Goal: Information Seeking & Learning: Learn about a topic

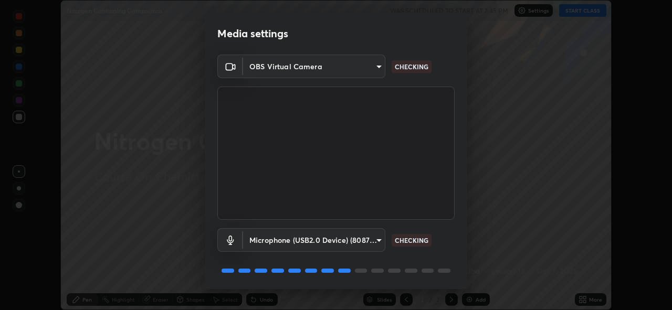
scroll to position [34, 0]
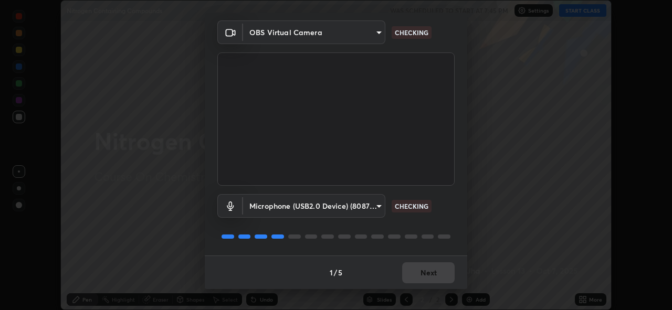
click at [423, 271] on div "1 / 5 Next" at bounding box center [336, 273] width 262 height 34
click at [423, 272] on div "1 / 5 Next" at bounding box center [336, 273] width 262 height 34
click at [426, 273] on div "1 / 5 Next" at bounding box center [336, 273] width 262 height 34
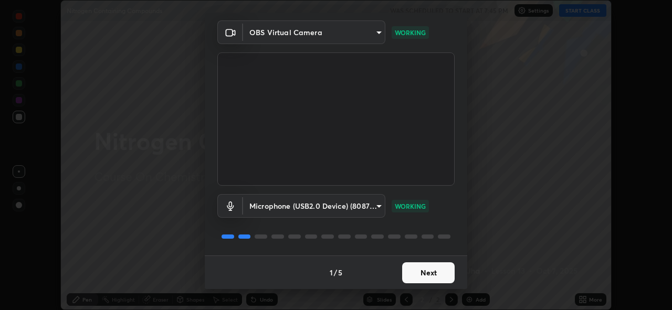
click at [422, 273] on button "Next" at bounding box center [428, 272] width 52 height 21
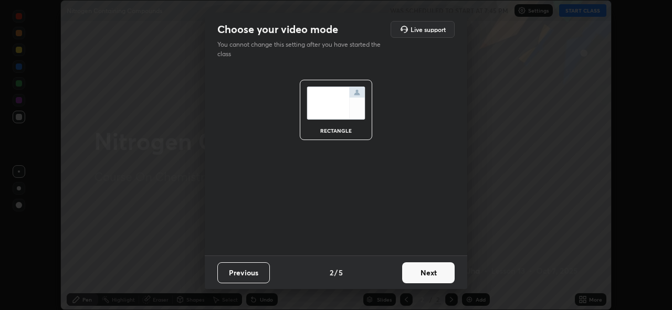
click at [424, 272] on button "Next" at bounding box center [428, 272] width 52 height 21
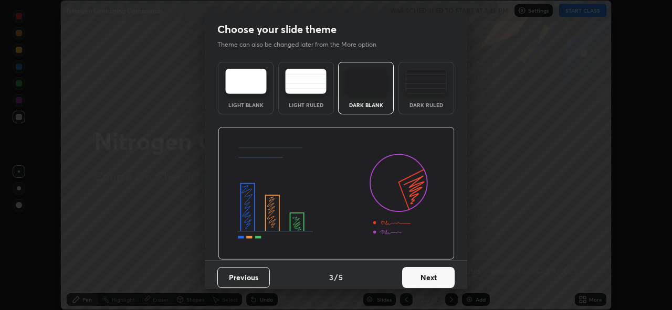
click at [426, 272] on button "Next" at bounding box center [428, 277] width 52 height 21
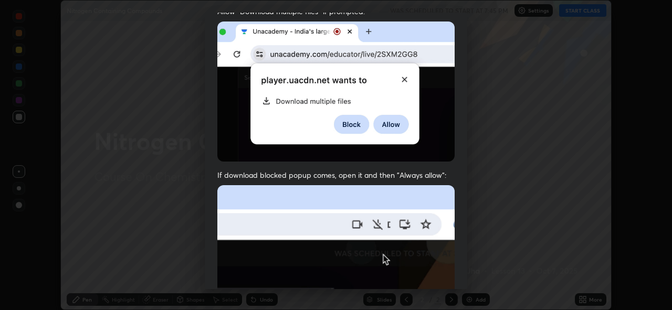
scroll to position [203, 0]
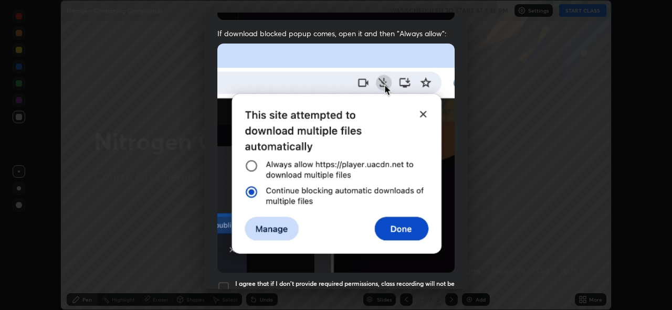
click at [223, 286] on div at bounding box center [223, 287] width 13 height 13
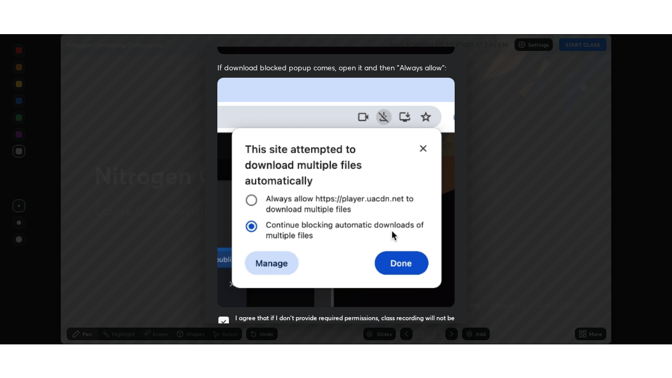
scroll to position [248, 0]
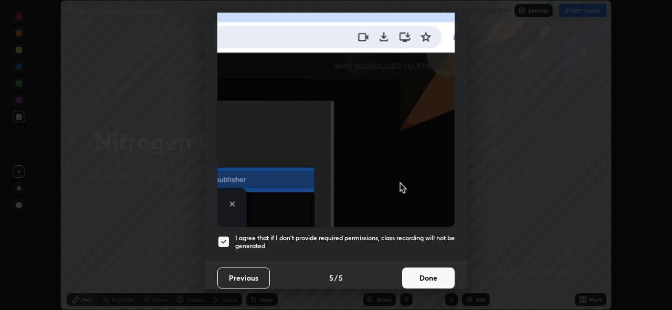
click at [425, 270] on button "Done" at bounding box center [428, 278] width 52 height 21
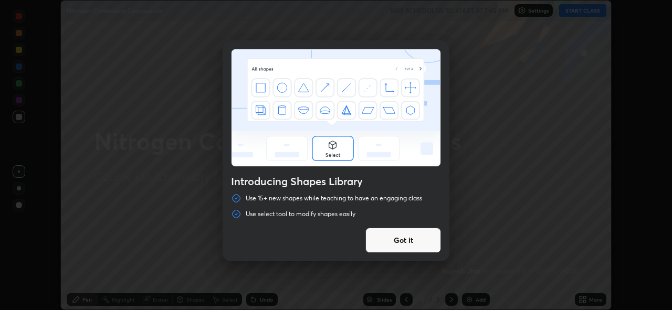
click at [392, 241] on button "Got it" at bounding box center [403, 240] width 76 height 25
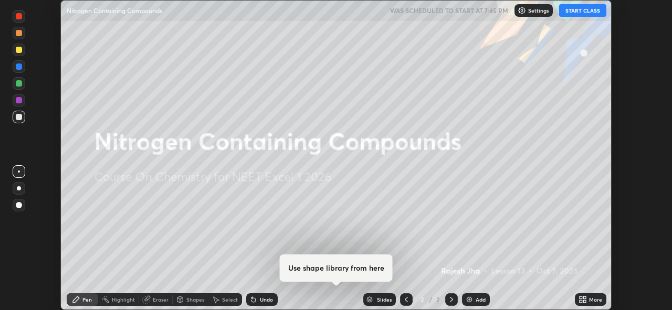
click at [579, 8] on button "START CLASS" at bounding box center [582, 10] width 47 height 13
click at [584, 298] on icon at bounding box center [584, 298] width 3 height 3
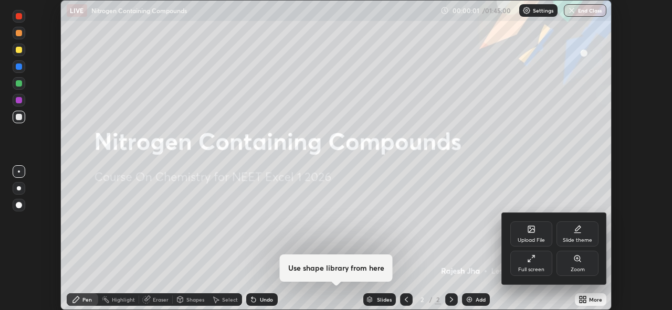
click at [538, 260] on div "Full screen" at bounding box center [531, 263] width 42 height 25
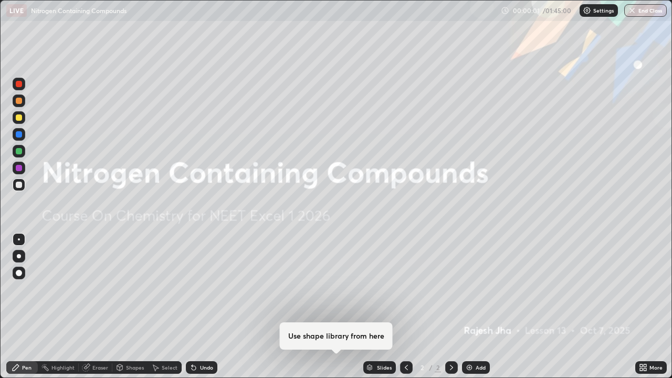
scroll to position [378, 672]
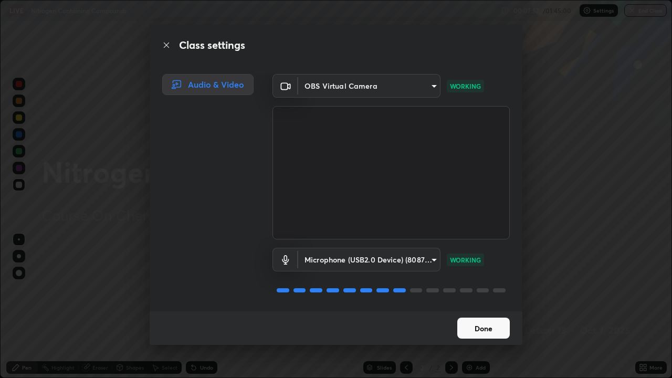
click at [476, 310] on button "Done" at bounding box center [483, 328] width 52 height 21
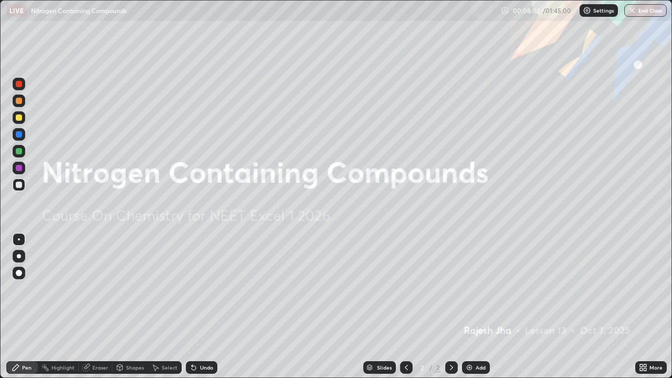
click at [470, 310] on div "Add" at bounding box center [476, 367] width 28 height 13
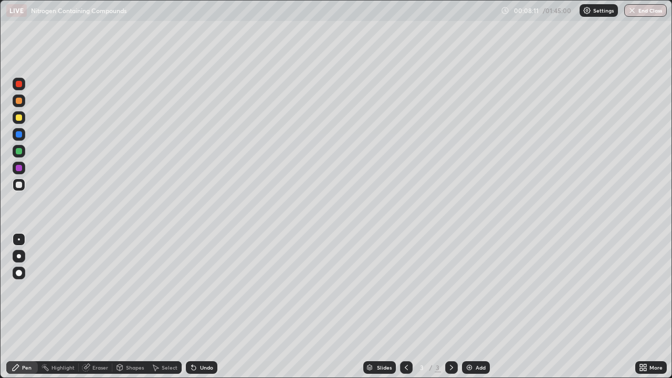
click at [95, 310] on div "Eraser" at bounding box center [100, 367] width 16 height 5
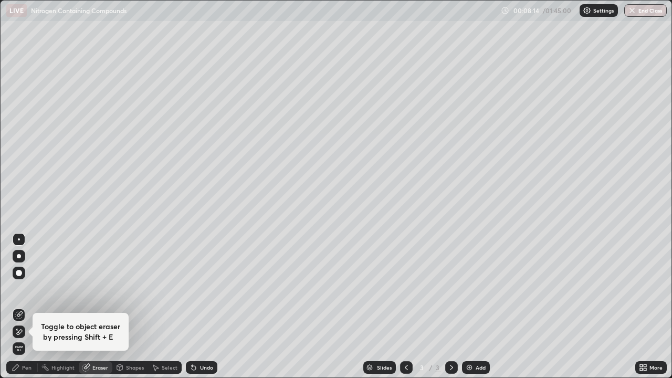
click at [22, 310] on div "Pen" at bounding box center [26, 367] width 9 height 5
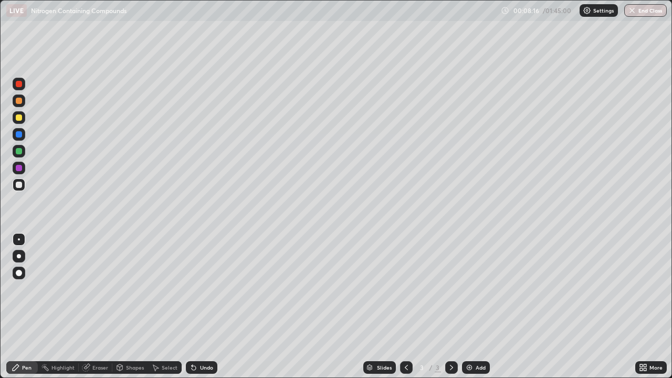
click at [19, 273] on div at bounding box center [19, 273] width 6 height 6
click at [18, 101] on div at bounding box center [19, 101] width 6 height 6
click at [17, 122] on div at bounding box center [19, 117] width 13 height 13
click at [20, 183] on div at bounding box center [19, 185] width 6 height 6
click at [19, 99] on div at bounding box center [19, 101] width 6 height 6
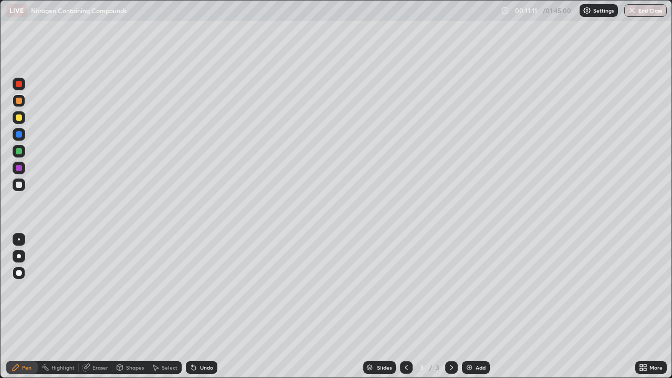
click at [18, 187] on div at bounding box center [19, 185] width 6 height 6
click at [18, 101] on div at bounding box center [19, 101] width 6 height 6
click at [472, 310] on img at bounding box center [469, 367] width 8 height 8
click at [19, 186] on div at bounding box center [19, 185] width 6 height 6
click at [19, 101] on div at bounding box center [19, 101] width 6 height 6
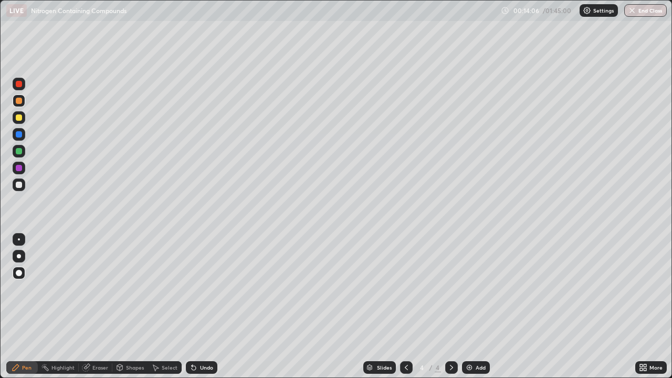
click at [97, 310] on div "Eraser" at bounding box center [100, 367] width 16 height 5
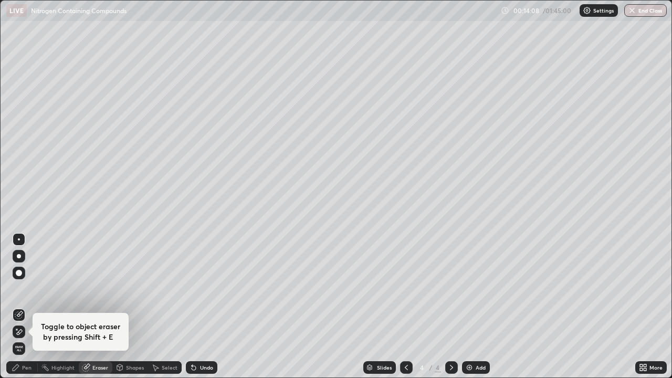
click at [22, 310] on div "Pen" at bounding box center [26, 367] width 9 height 5
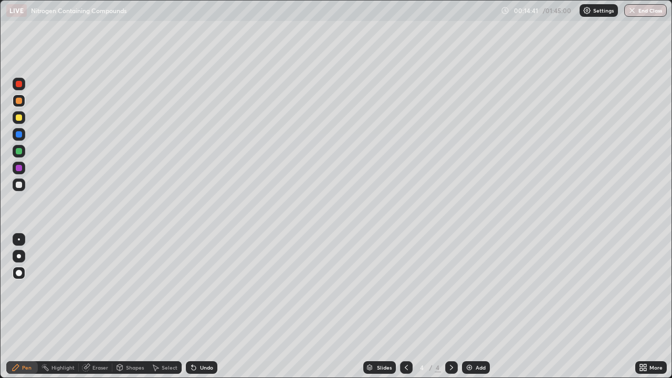
click at [21, 185] on div at bounding box center [19, 185] width 6 height 6
click at [20, 155] on div at bounding box center [19, 151] width 13 height 13
click at [463, 310] on div "Add" at bounding box center [476, 367] width 28 height 13
click at [18, 187] on div at bounding box center [19, 185] width 6 height 6
click at [127, 310] on div "Shapes" at bounding box center [135, 367] width 18 height 5
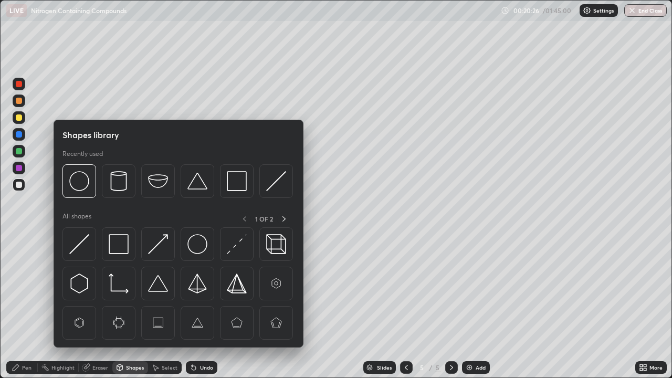
click at [99, 310] on div "Eraser" at bounding box center [100, 367] width 16 height 5
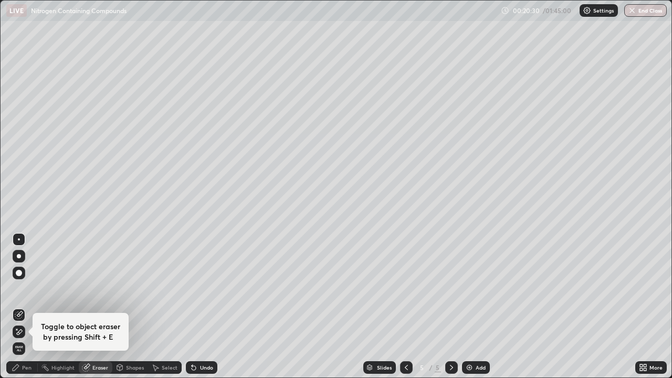
click at [24, 310] on div "Pen" at bounding box center [26, 367] width 9 height 5
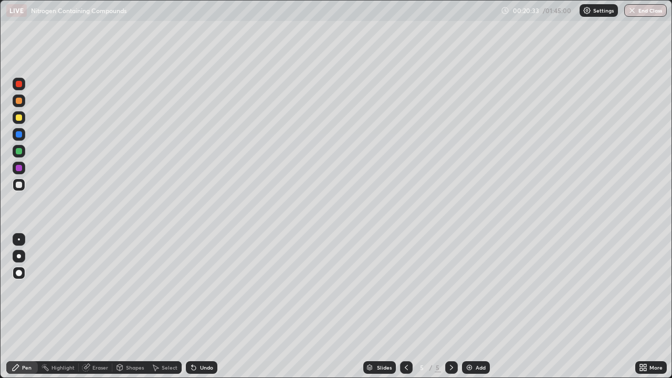
click at [23, 310] on div "Pen" at bounding box center [26, 367] width 9 height 5
click at [472, 310] on div "Add" at bounding box center [476, 367] width 28 height 13
click at [20, 102] on div at bounding box center [19, 101] width 6 height 6
click at [18, 185] on div at bounding box center [19, 185] width 6 height 6
click at [18, 149] on div at bounding box center [19, 151] width 6 height 6
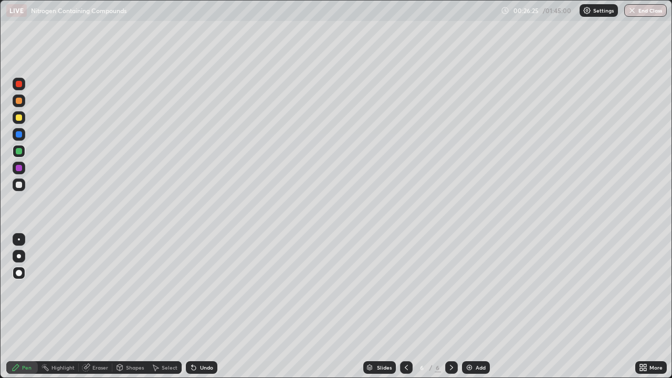
click at [19, 85] on div at bounding box center [19, 84] width 6 height 6
click at [20, 187] on div at bounding box center [19, 185] width 6 height 6
click at [19, 99] on div at bounding box center [19, 101] width 6 height 6
click at [22, 183] on div at bounding box center [19, 185] width 6 height 6
click at [478, 310] on div "Add" at bounding box center [481, 367] width 10 height 5
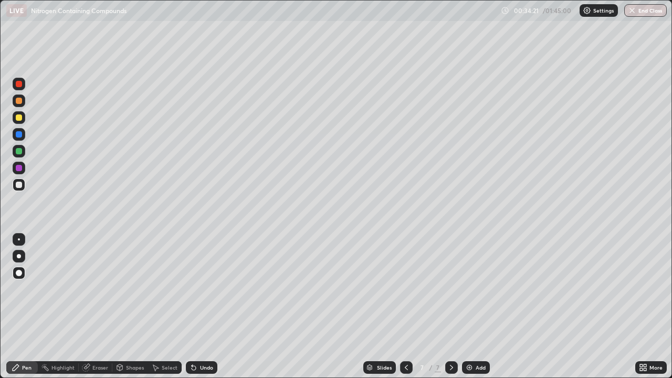
click at [16, 117] on div at bounding box center [19, 117] width 6 height 6
click at [18, 182] on div at bounding box center [19, 185] width 6 height 6
click at [99, 310] on div "Eraser" at bounding box center [100, 367] width 16 height 5
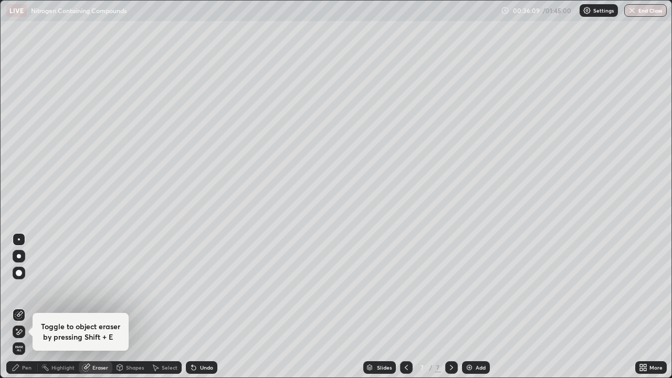
click at [64, 310] on div "Highlight" at bounding box center [62, 367] width 23 height 5
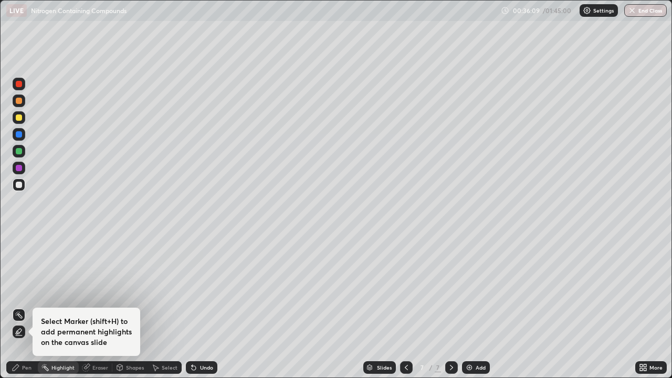
click at [94, 310] on div "Eraser" at bounding box center [100, 367] width 16 height 5
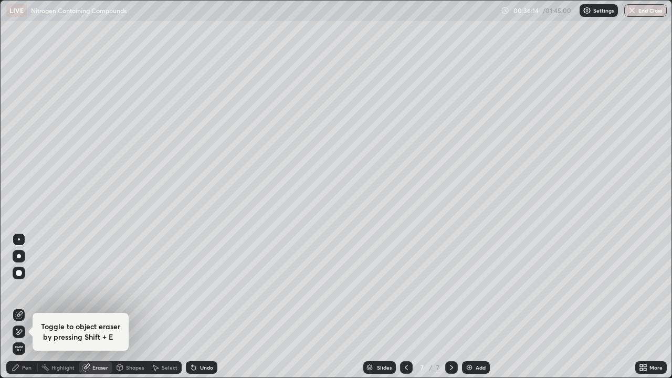
click at [20, 310] on icon at bounding box center [19, 332] width 8 height 9
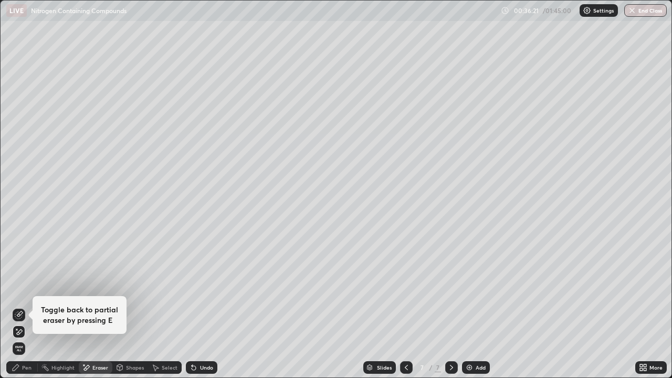
click at [24, 310] on div "Pen" at bounding box center [21, 367] width 31 height 13
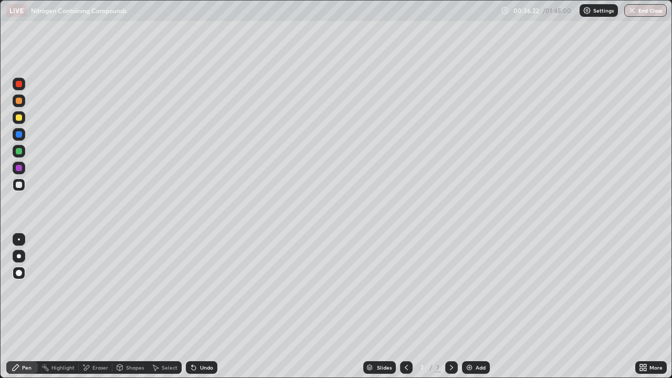
click at [23, 310] on div "Pen" at bounding box center [21, 367] width 31 height 13
click at [18, 103] on div at bounding box center [19, 101] width 6 height 6
click at [16, 183] on div at bounding box center [19, 185] width 6 height 6
click at [20, 101] on div at bounding box center [19, 101] width 6 height 6
click at [20, 186] on div at bounding box center [19, 185] width 6 height 6
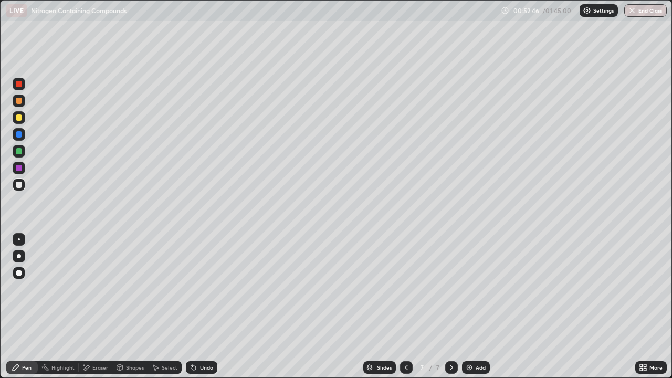
click at [476, 310] on div "Add" at bounding box center [481, 367] width 10 height 5
click at [16, 184] on div at bounding box center [19, 185] width 6 height 6
click at [19, 119] on div at bounding box center [19, 117] width 6 height 6
click at [95, 310] on div "Eraser" at bounding box center [100, 367] width 16 height 5
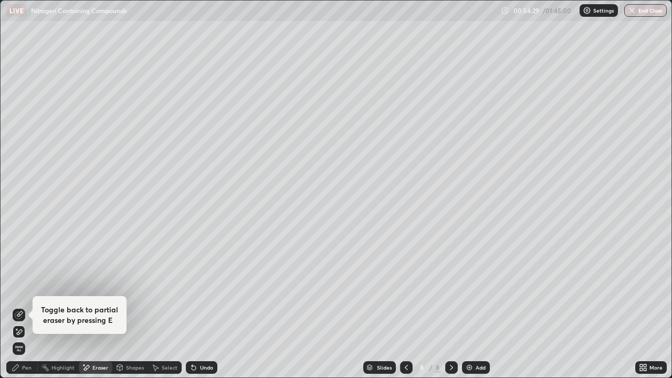
click at [21, 310] on div "Pen" at bounding box center [21, 367] width 31 height 13
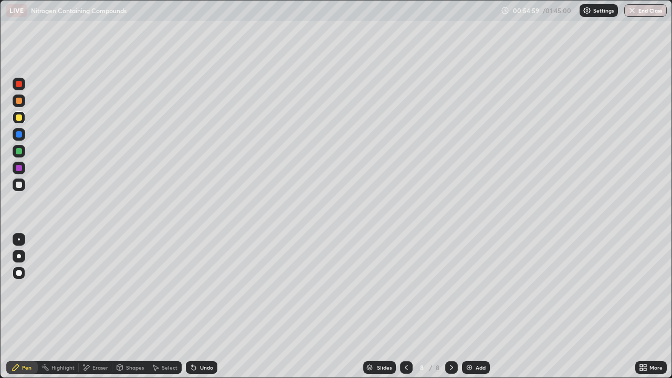
click at [18, 97] on div at bounding box center [19, 100] width 13 height 13
click at [18, 135] on div at bounding box center [19, 134] width 6 height 6
click at [16, 186] on div at bounding box center [19, 185] width 6 height 6
click at [99, 310] on div "Eraser" at bounding box center [100, 367] width 16 height 5
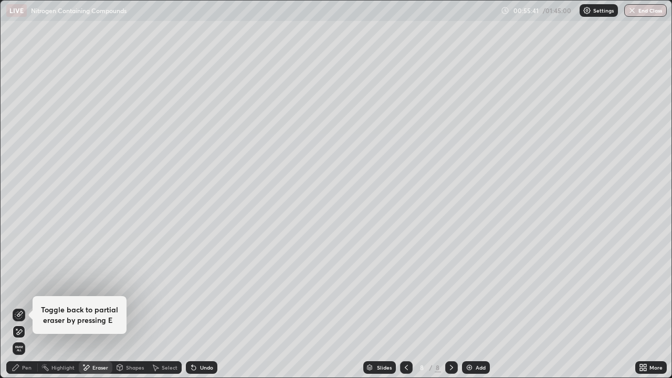
click at [33, 310] on div "Pen" at bounding box center [21, 367] width 31 height 13
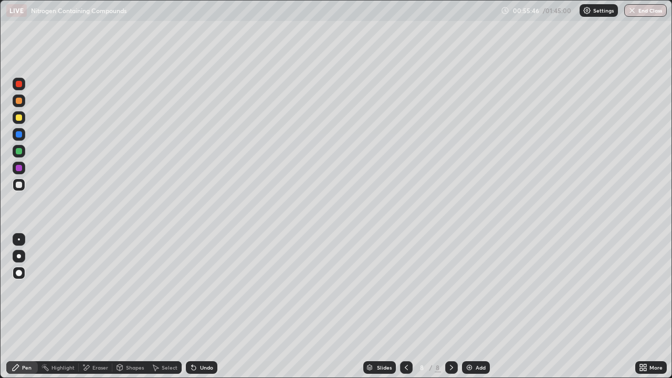
click at [17, 118] on div at bounding box center [19, 117] width 6 height 6
click at [88, 310] on icon at bounding box center [87, 367] width 6 height 5
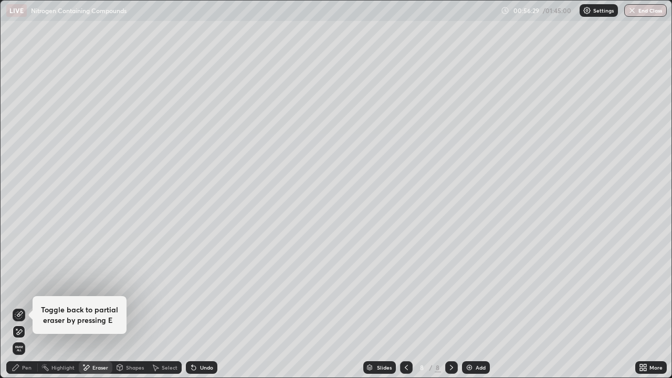
click at [37, 310] on div "Pen" at bounding box center [21, 367] width 31 height 13
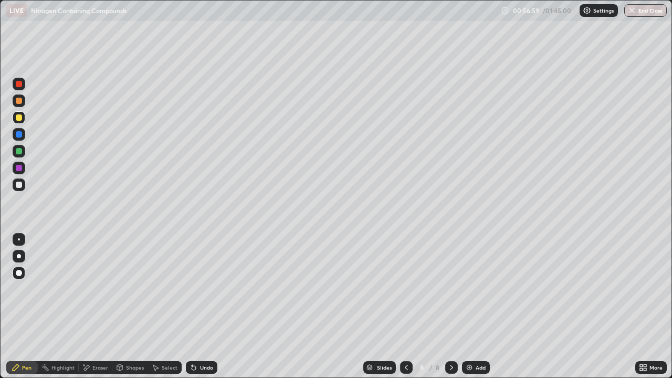
click at [93, 310] on div "Eraser" at bounding box center [96, 367] width 34 height 13
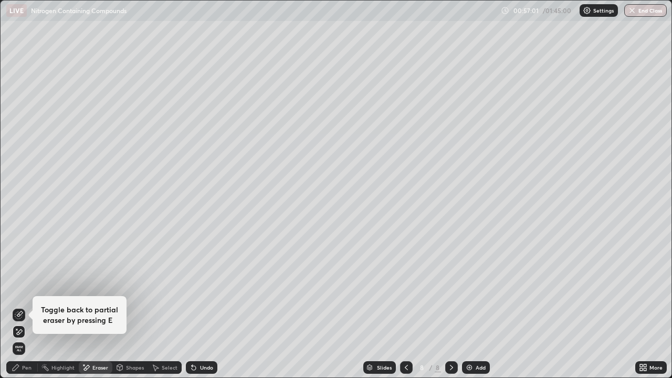
click at [28, 310] on div "Pen" at bounding box center [26, 367] width 9 height 5
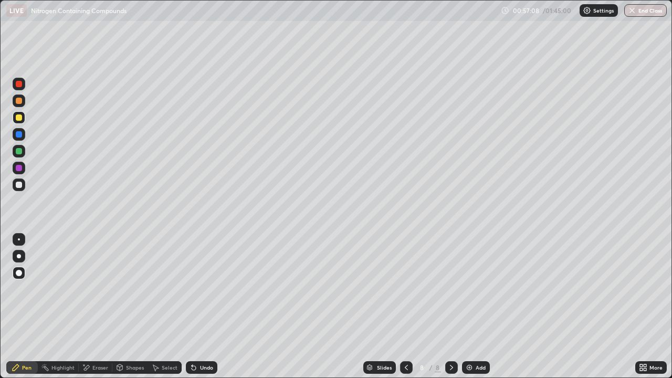
click at [16, 101] on div at bounding box center [19, 101] width 6 height 6
click at [18, 183] on div at bounding box center [19, 185] width 6 height 6
click at [16, 102] on div at bounding box center [19, 101] width 6 height 6
click at [22, 185] on div at bounding box center [19, 185] width 6 height 6
click at [14, 152] on div at bounding box center [19, 151] width 13 height 13
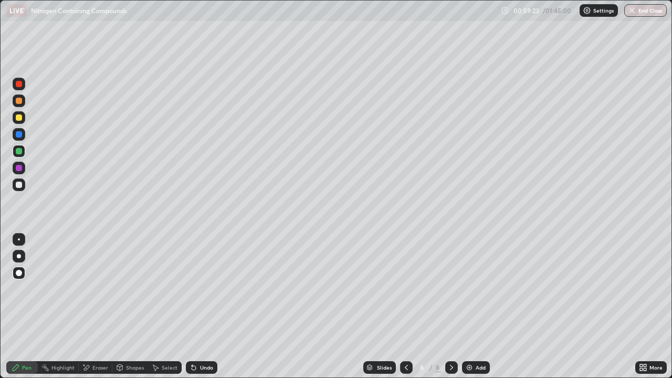
click at [19, 87] on div at bounding box center [19, 84] width 6 height 6
click at [19, 116] on div at bounding box center [19, 117] width 6 height 6
click at [18, 186] on div at bounding box center [19, 185] width 6 height 6
click at [95, 310] on div "Eraser" at bounding box center [100, 367] width 16 height 5
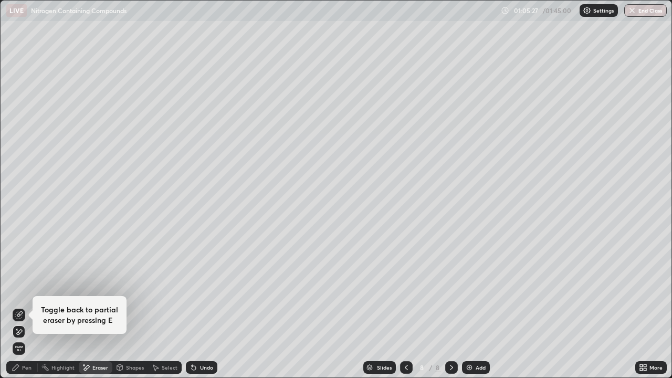
click at [25, 310] on div "Pen" at bounding box center [26, 367] width 9 height 5
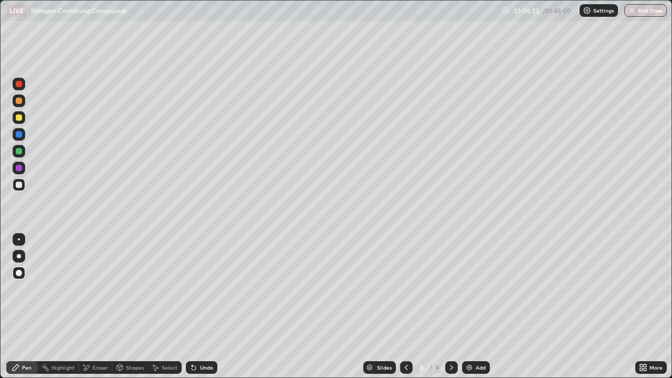
click at [471, 310] on div "Add" at bounding box center [476, 367] width 28 height 13
click at [19, 117] on div at bounding box center [19, 117] width 6 height 6
click at [17, 136] on div at bounding box center [19, 134] width 6 height 6
click at [465, 310] on img at bounding box center [469, 367] width 8 height 8
click at [17, 180] on div at bounding box center [19, 184] width 13 height 13
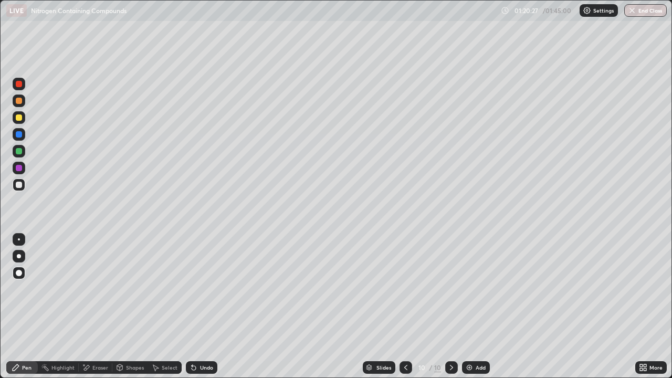
click at [97, 310] on div "Eraser" at bounding box center [100, 367] width 16 height 5
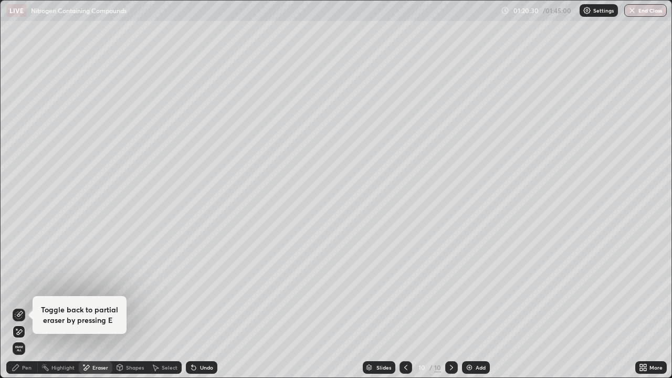
click at [28, 310] on div "Pen" at bounding box center [21, 367] width 31 height 13
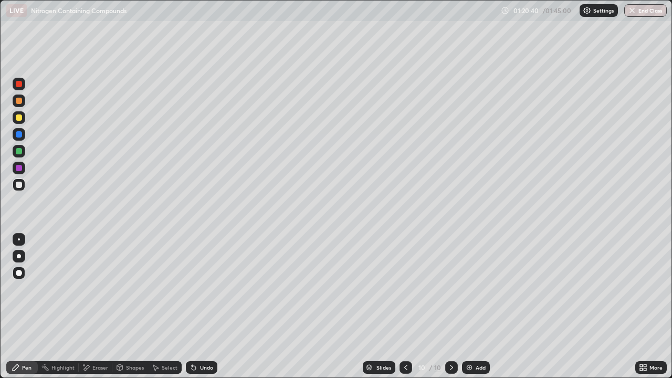
click at [18, 119] on div at bounding box center [19, 117] width 6 height 6
click at [17, 101] on div at bounding box center [19, 101] width 6 height 6
click at [19, 184] on div at bounding box center [19, 185] width 6 height 6
click at [18, 84] on div at bounding box center [19, 84] width 6 height 6
click at [94, 310] on div "Eraser" at bounding box center [100, 367] width 16 height 5
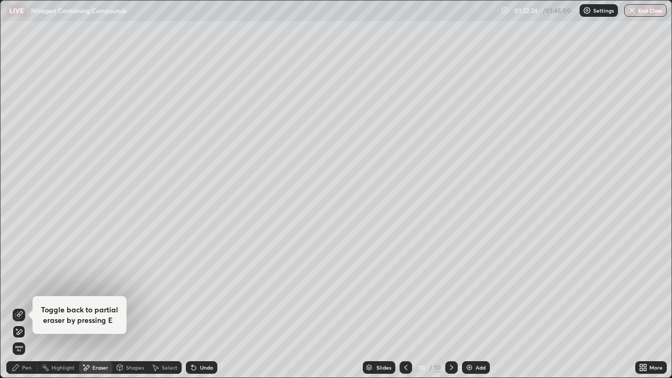
click at [25, 310] on div "Pen" at bounding box center [26, 367] width 9 height 5
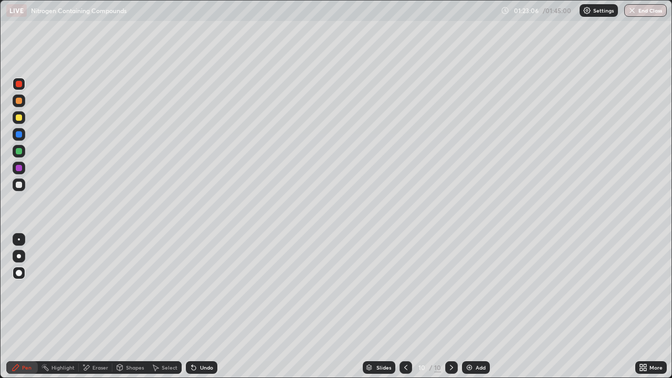
click at [96, 310] on div "Eraser" at bounding box center [100, 367] width 16 height 5
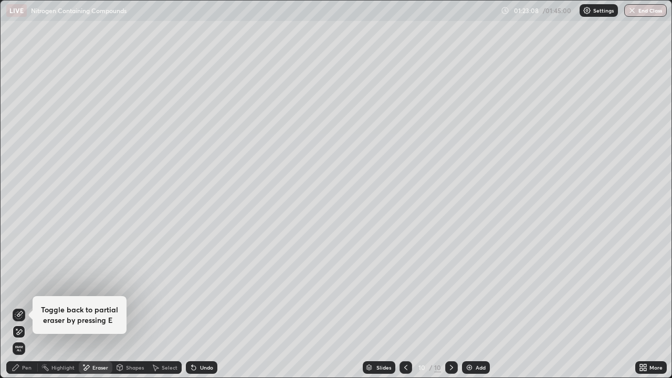
click at [27, 310] on div "Pen" at bounding box center [26, 367] width 9 height 5
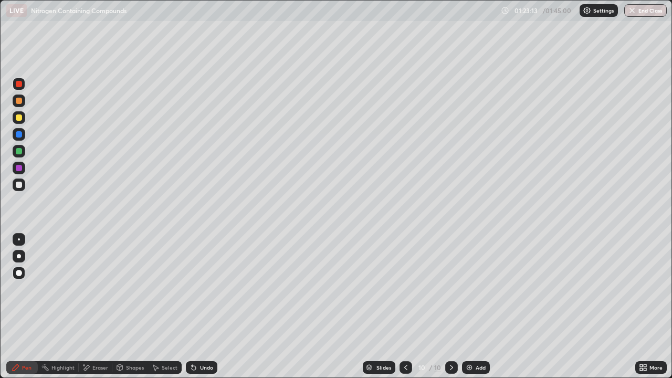
click at [18, 132] on div at bounding box center [19, 134] width 6 height 6
click at [469, 310] on img at bounding box center [469, 367] width 8 height 8
click at [18, 185] on div at bounding box center [19, 185] width 6 height 6
click at [19, 101] on div at bounding box center [19, 101] width 6 height 6
click at [16, 184] on div at bounding box center [19, 185] width 6 height 6
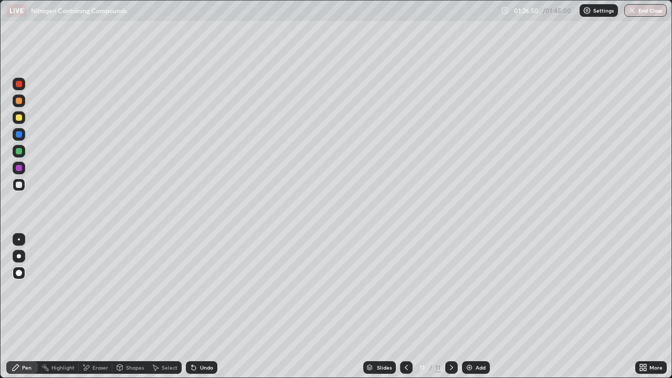
click at [20, 118] on div at bounding box center [19, 117] width 6 height 6
click at [406, 310] on icon at bounding box center [406, 367] width 8 height 8
click at [450, 310] on icon at bounding box center [451, 367] width 8 height 8
click at [17, 185] on div at bounding box center [19, 185] width 6 height 6
click at [88, 310] on icon at bounding box center [87, 367] width 6 height 5
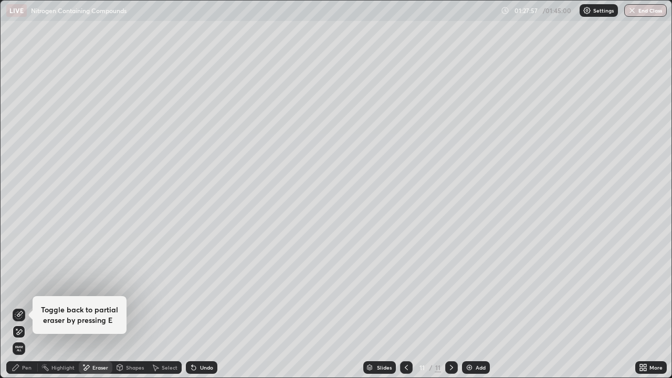
click at [27, 310] on div "Pen" at bounding box center [26, 367] width 9 height 5
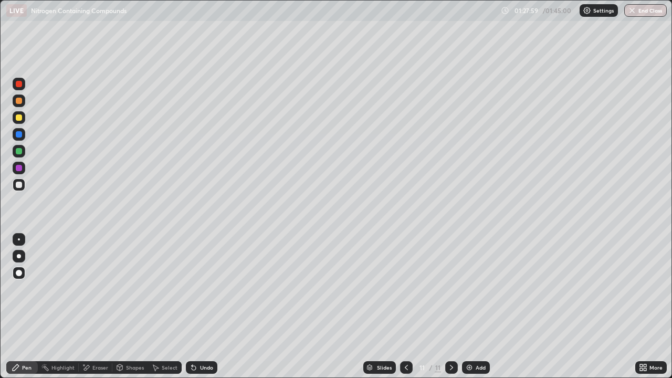
click at [88, 310] on icon at bounding box center [86, 367] width 8 height 9
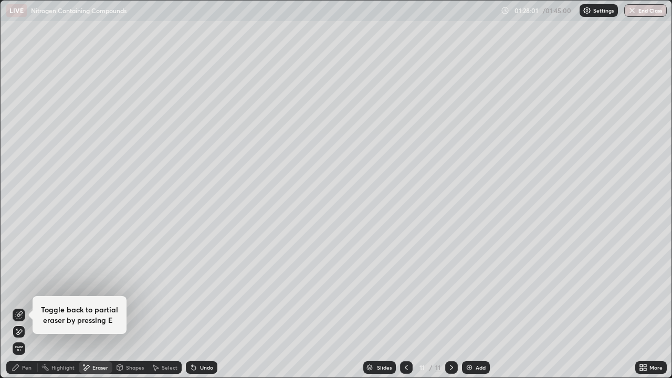
click at [28, 310] on div "Pen" at bounding box center [21, 367] width 31 height 13
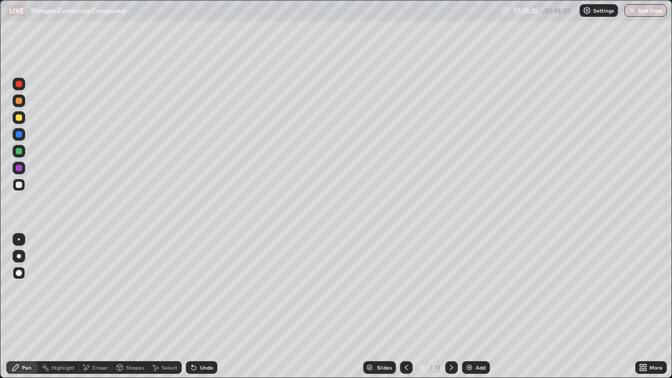
click at [16, 151] on div at bounding box center [19, 151] width 6 height 6
click at [18, 101] on div at bounding box center [19, 101] width 6 height 6
click at [17, 149] on div at bounding box center [19, 151] width 6 height 6
click at [18, 118] on div at bounding box center [19, 117] width 6 height 6
click at [18, 149] on div at bounding box center [19, 151] width 6 height 6
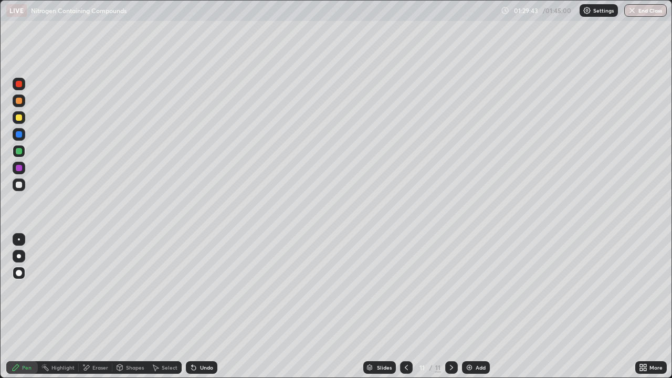
click at [18, 186] on div at bounding box center [19, 185] width 6 height 6
click at [19, 117] on div at bounding box center [19, 117] width 6 height 6
click at [470, 310] on img at bounding box center [469, 367] width 8 height 8
click at [19, 134] on div at bounding box center [19, 134] width 6 height 6
click at [17, 187] on div at bounding box center [19, 185] width 6 height 6
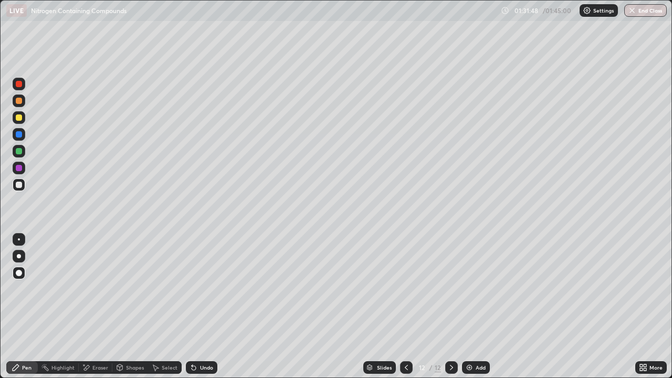
click at [18, 118] on div at bounding box center [19, 117] width 6 height 6
click at [18, 184] on div at bounding box center [19, 185] width 6 height 6
click at [19, 102] on div at bounding box center [19, 101] width 6 height 6
click at [650, 11] on button "End Class" at bounding box center [645, 10] width 43 height 13
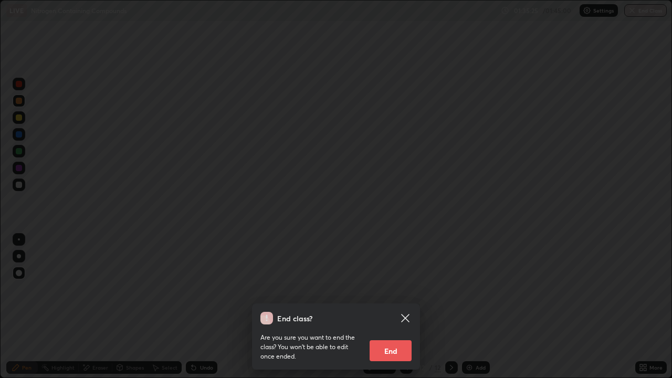
click at [396, 310] on button "End" at bounding box center [391, 350] width 42 height 21
